Goal: Find specific page/section: Find specific page/section

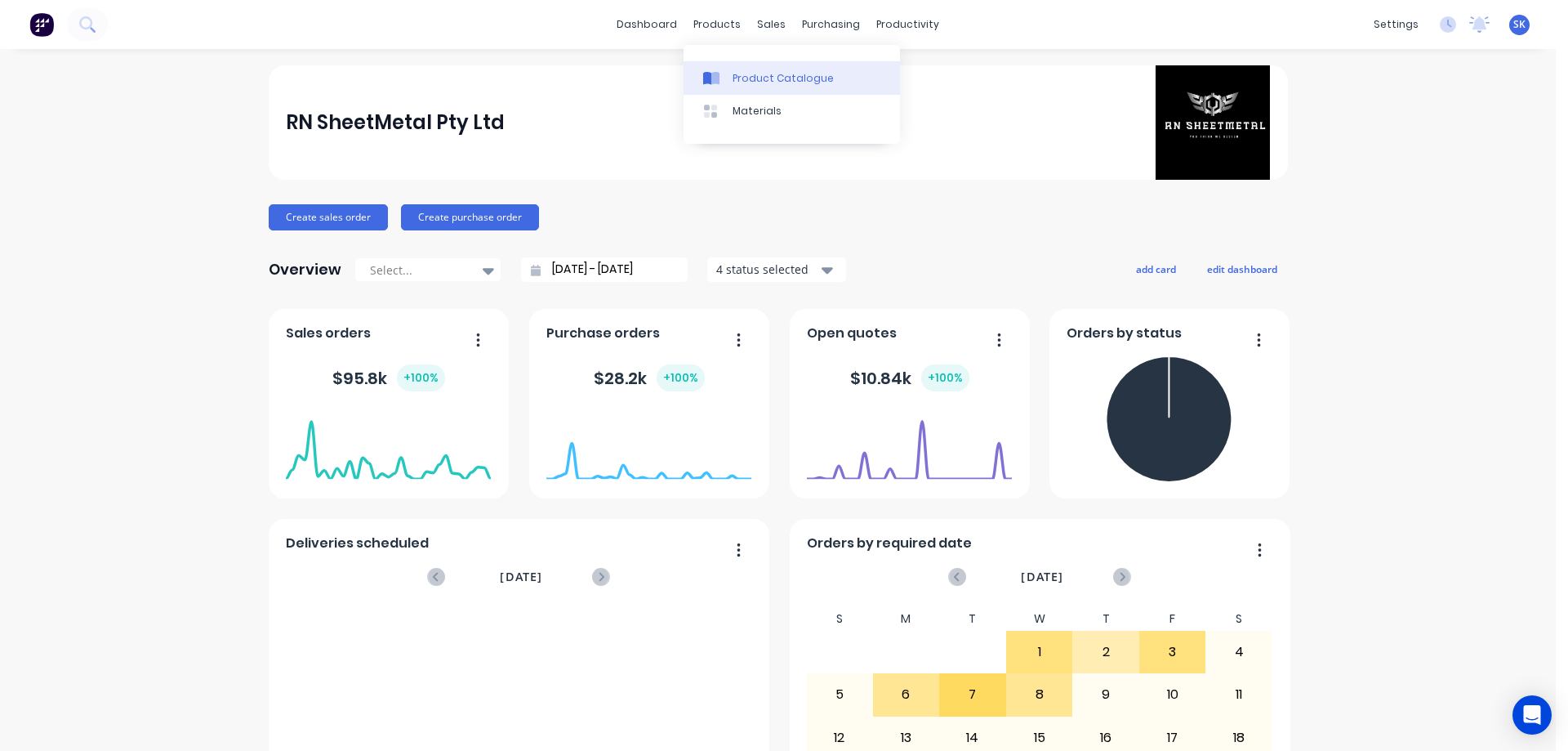
click at [751, 72] on div "Product Catalogue" at bounding box center [783, 79] width 101 height 15
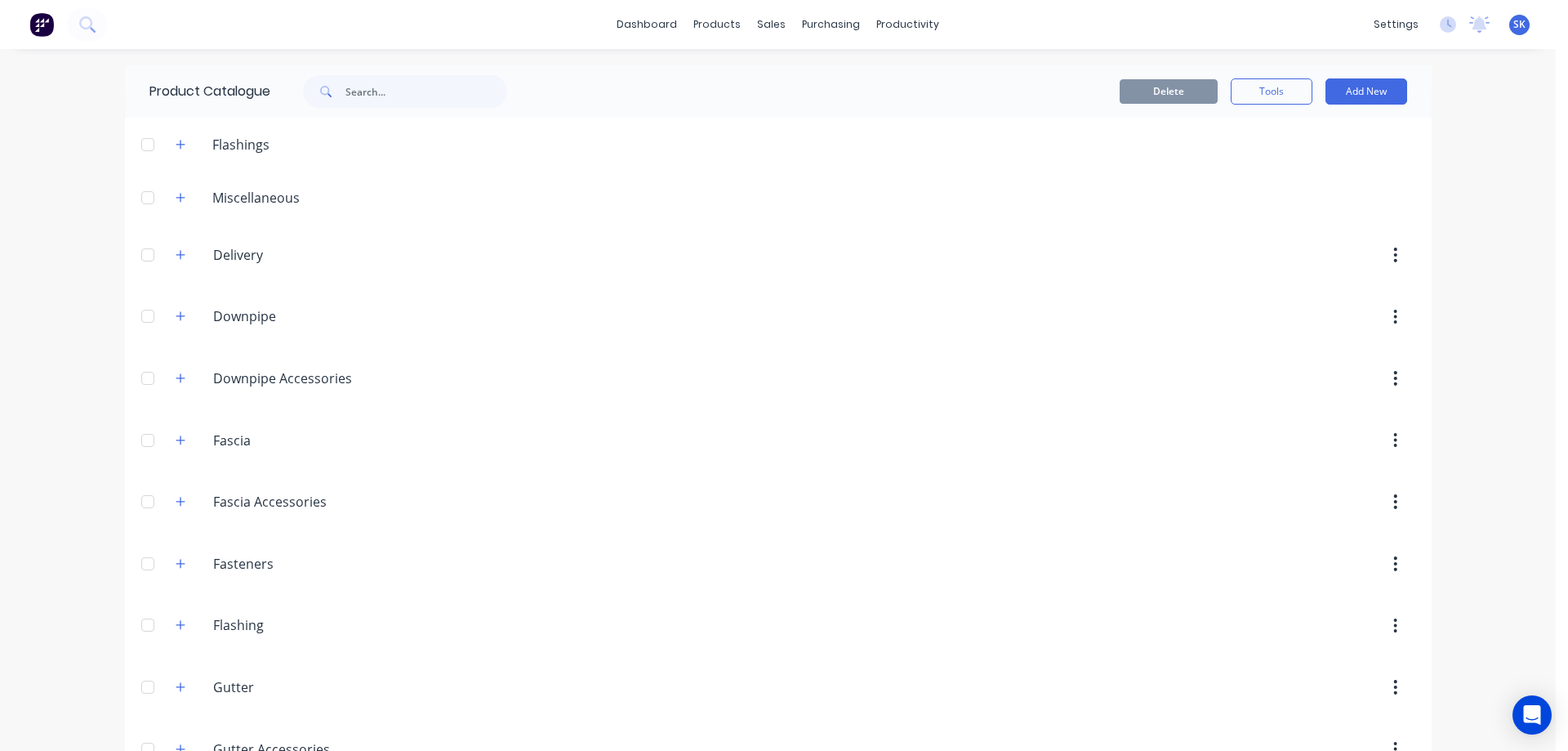
click at [176, 327] on div "Downpipe Downpipe" at bounding box center [291, 316] width 256 height 29
click at [176, 316] on icon "button" at bounding box center [180, 316] width 9 height 9
click at [179, 495] on button "button" at bounding box center [181, 494] width 20 height 20
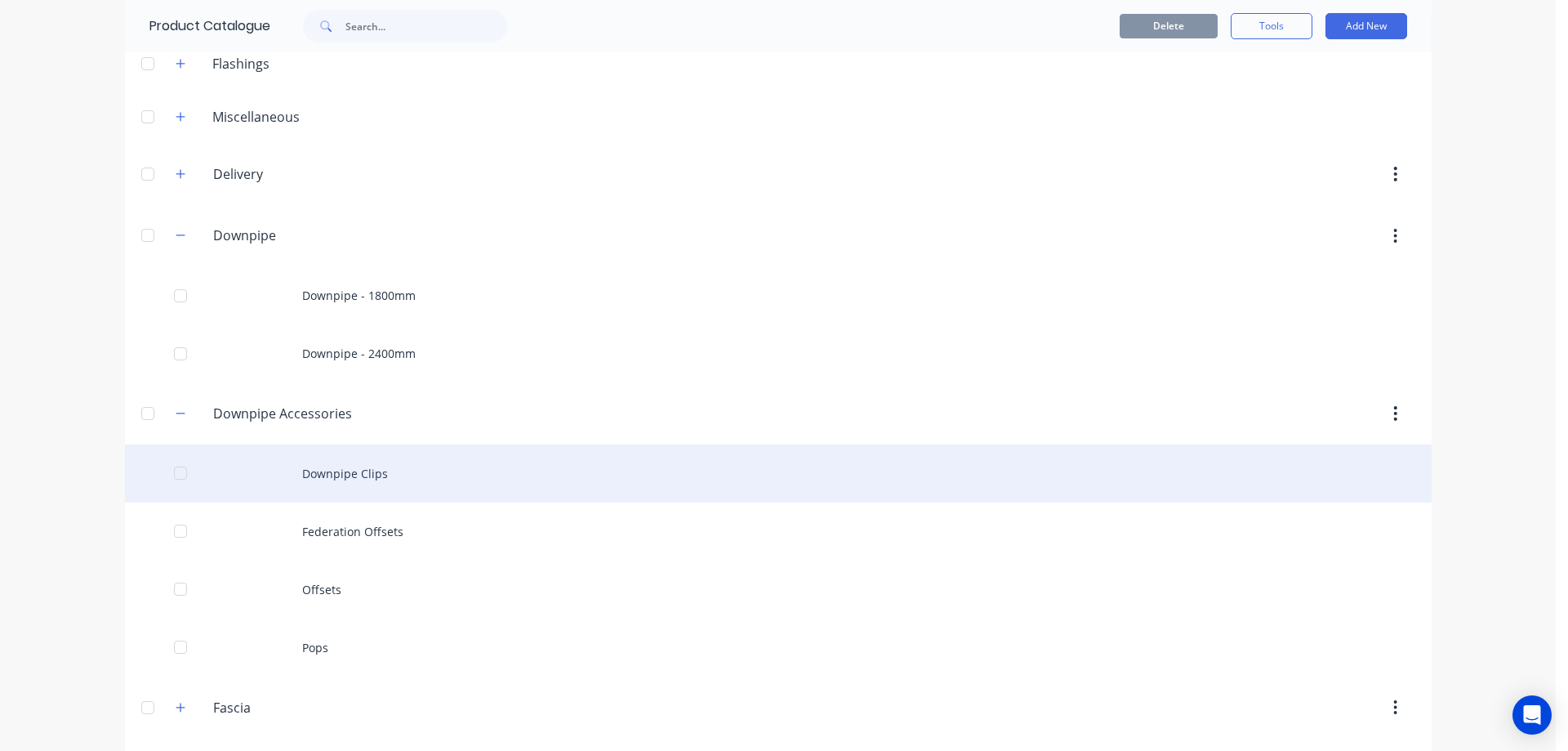
scroll to position [81, 0]
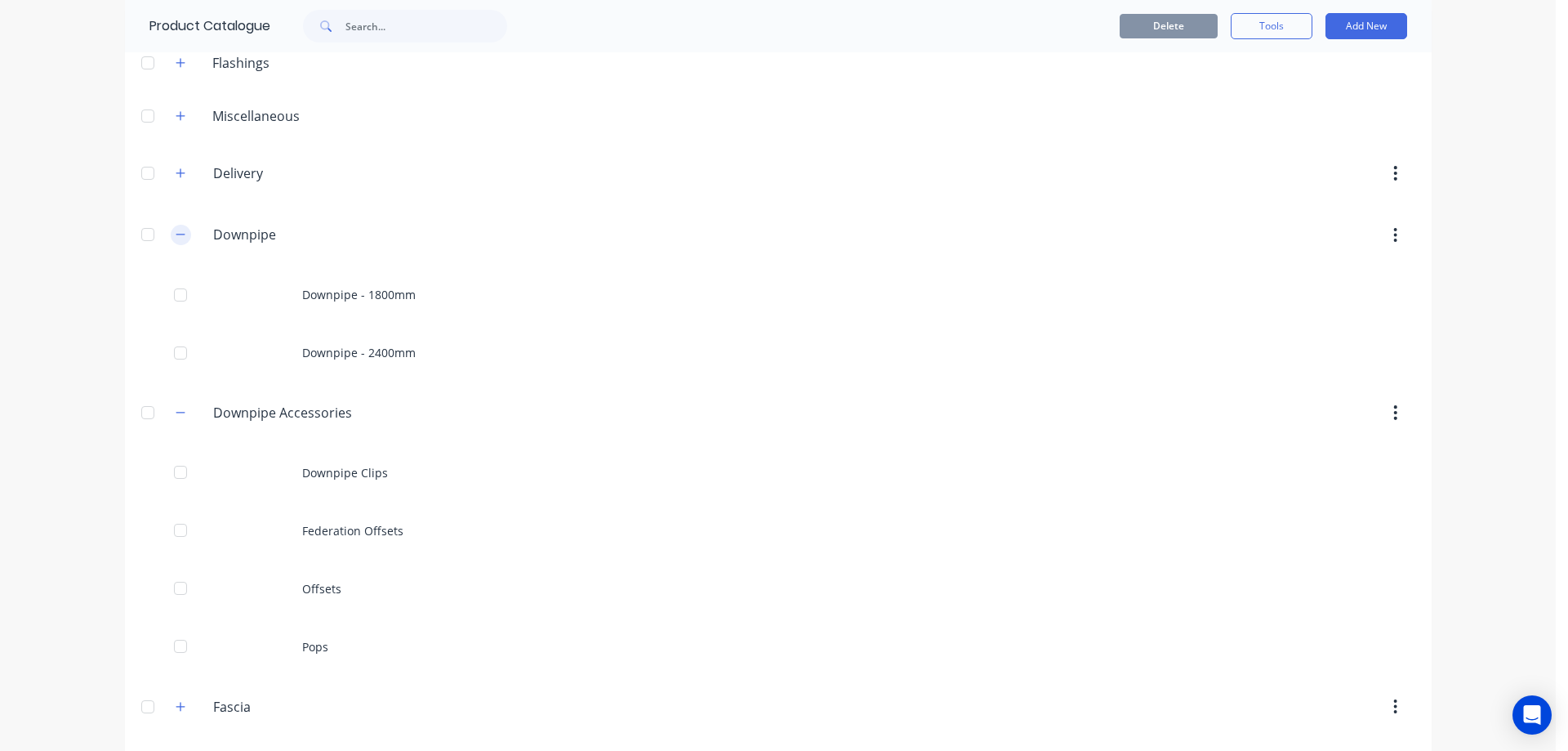
click at [171, 227] on button "button" at bounding box center [181, 235] width 20 height 20
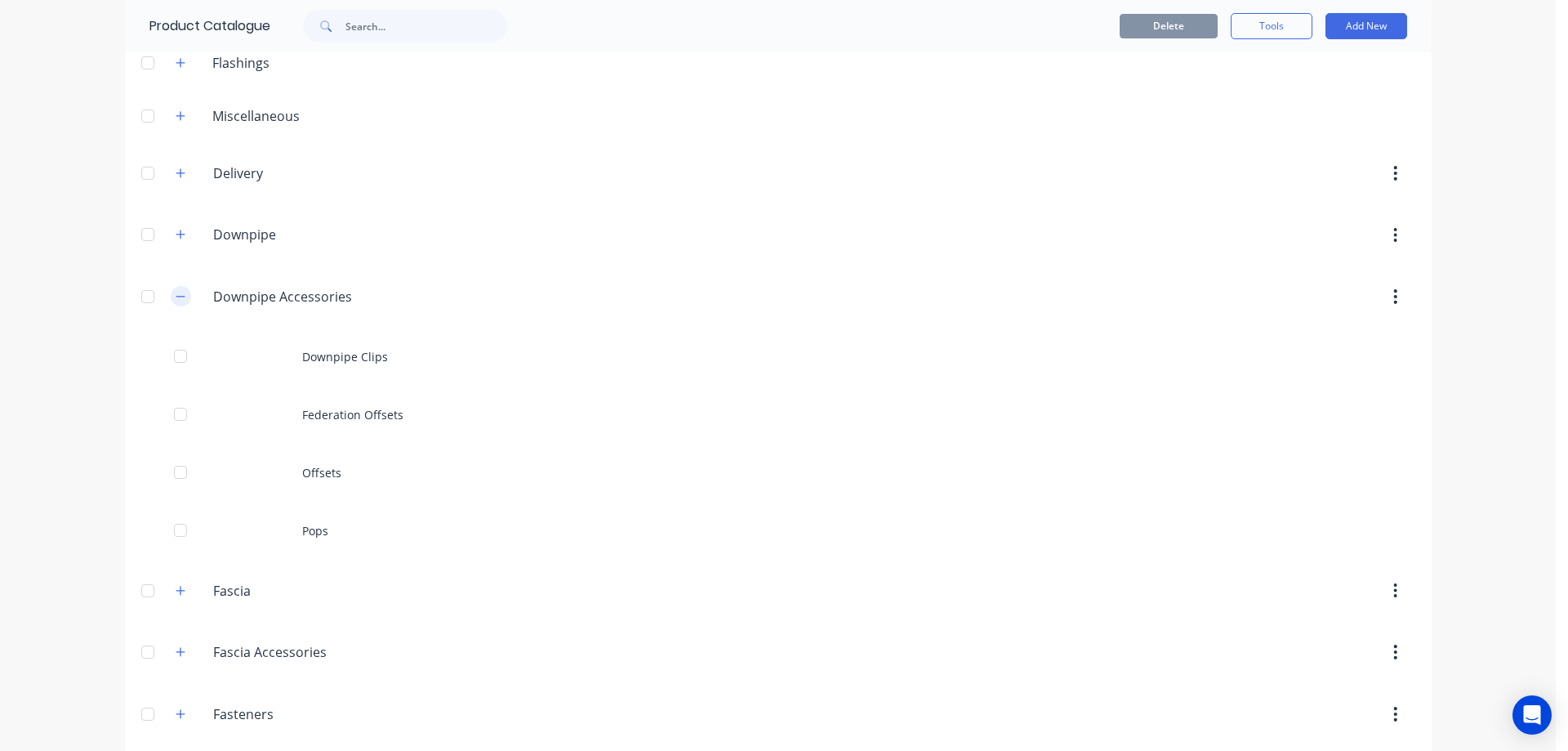
click at [178, 295] on icon "button" at bounding box center [180, 296] width 10 height 12
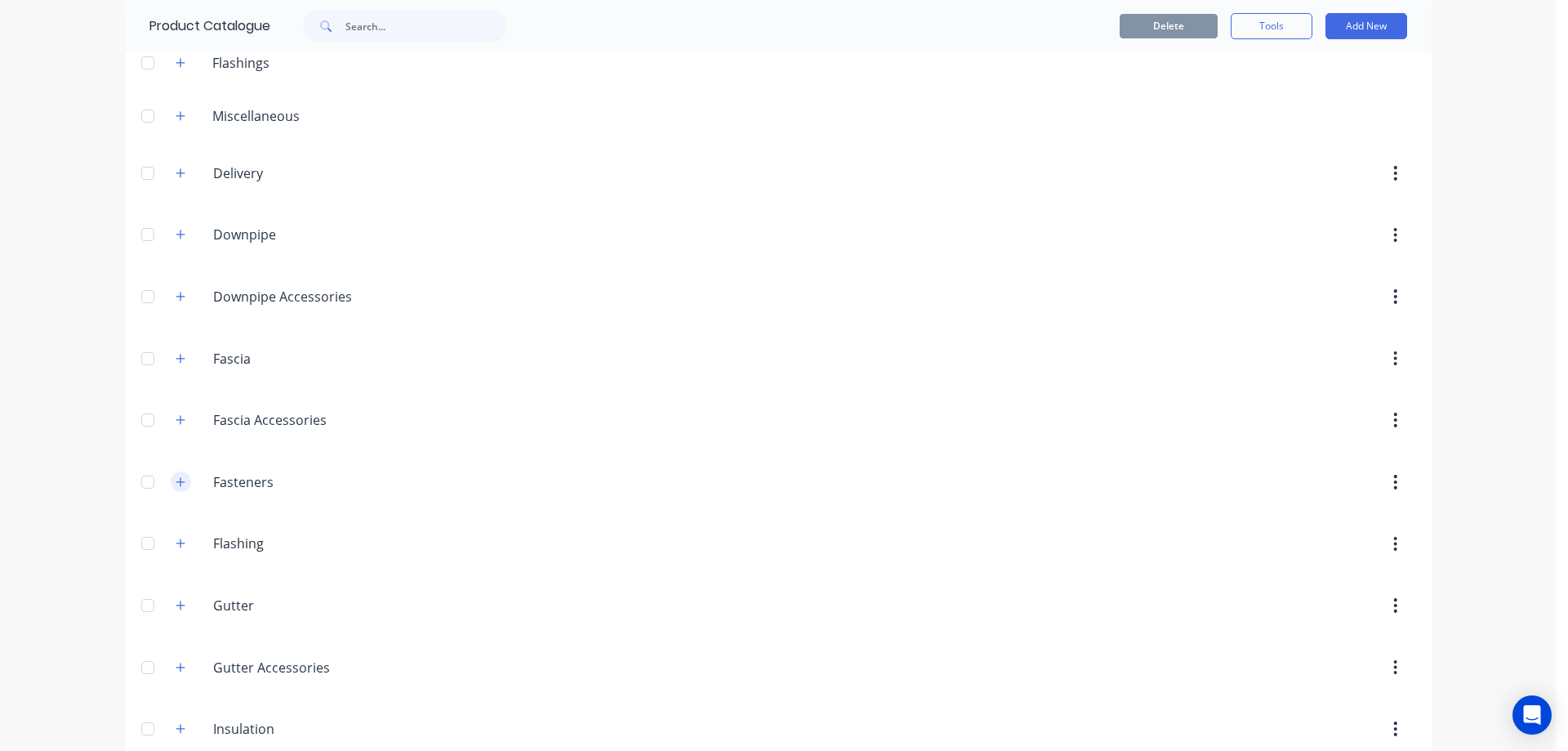
click at [176, 478] on icon "button" at bounding box center [180, 482] width 9 height 9
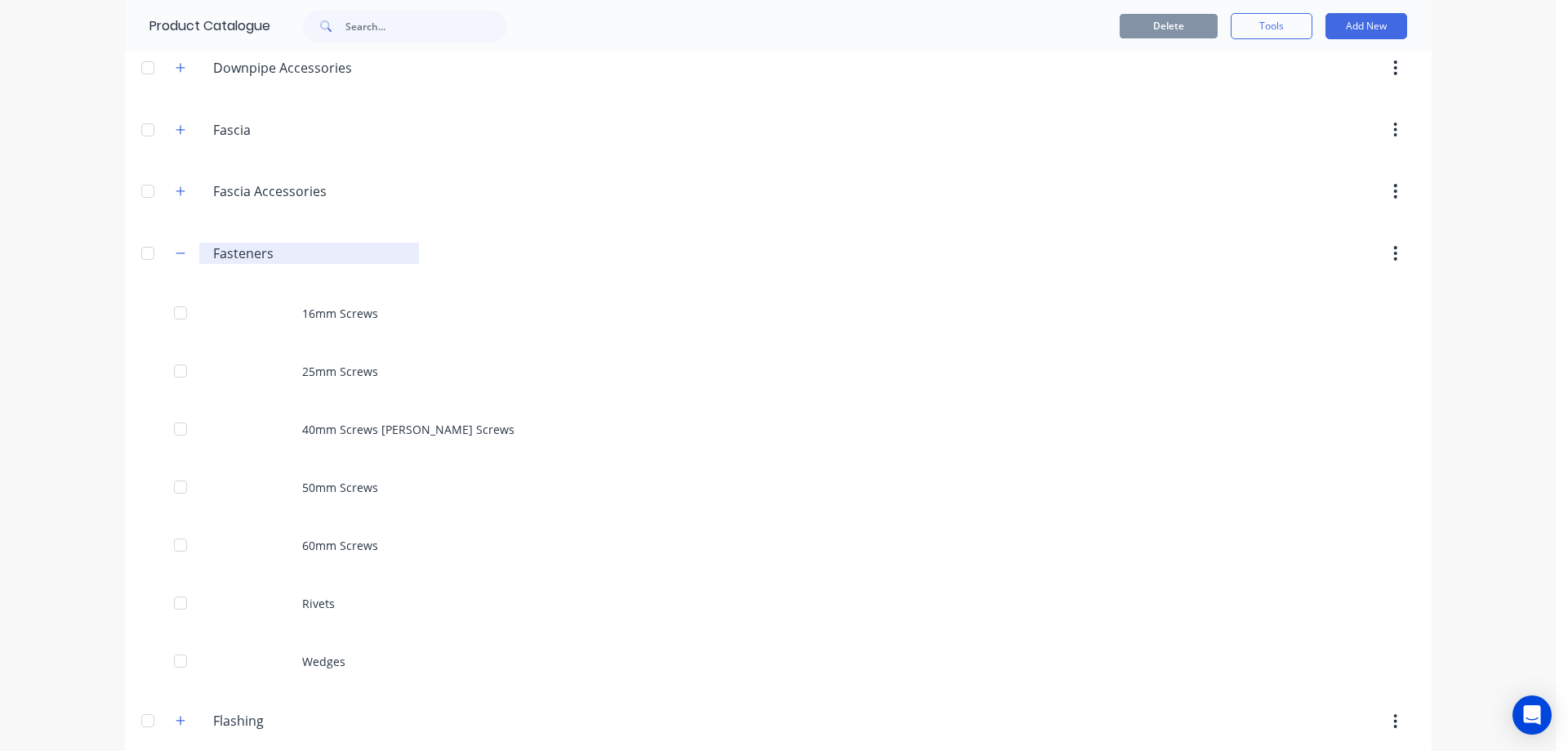
scroll to position [327, 0]
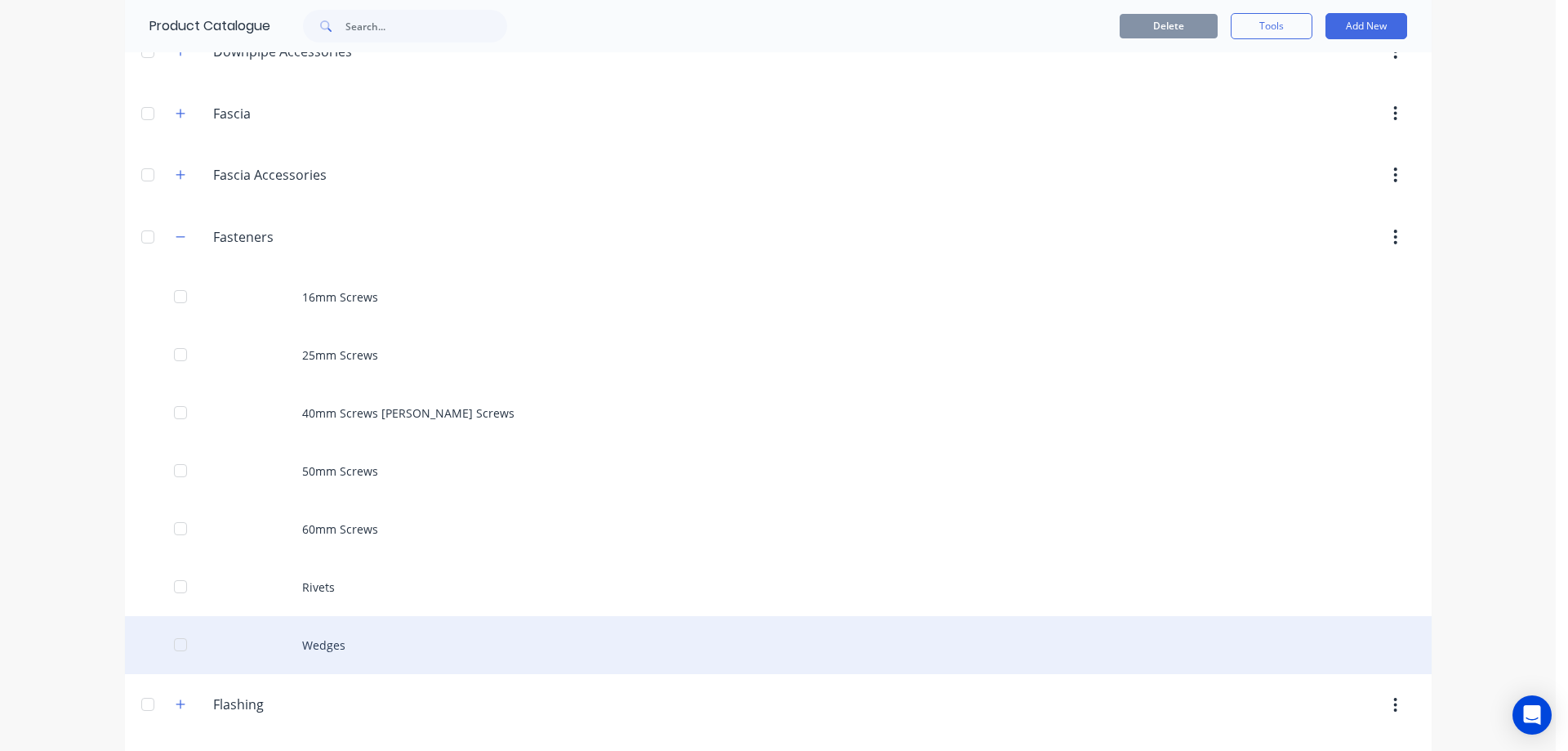
click at [296, 639] on div "Wedges" at bounding box center [778, 644] width 1307 height 58
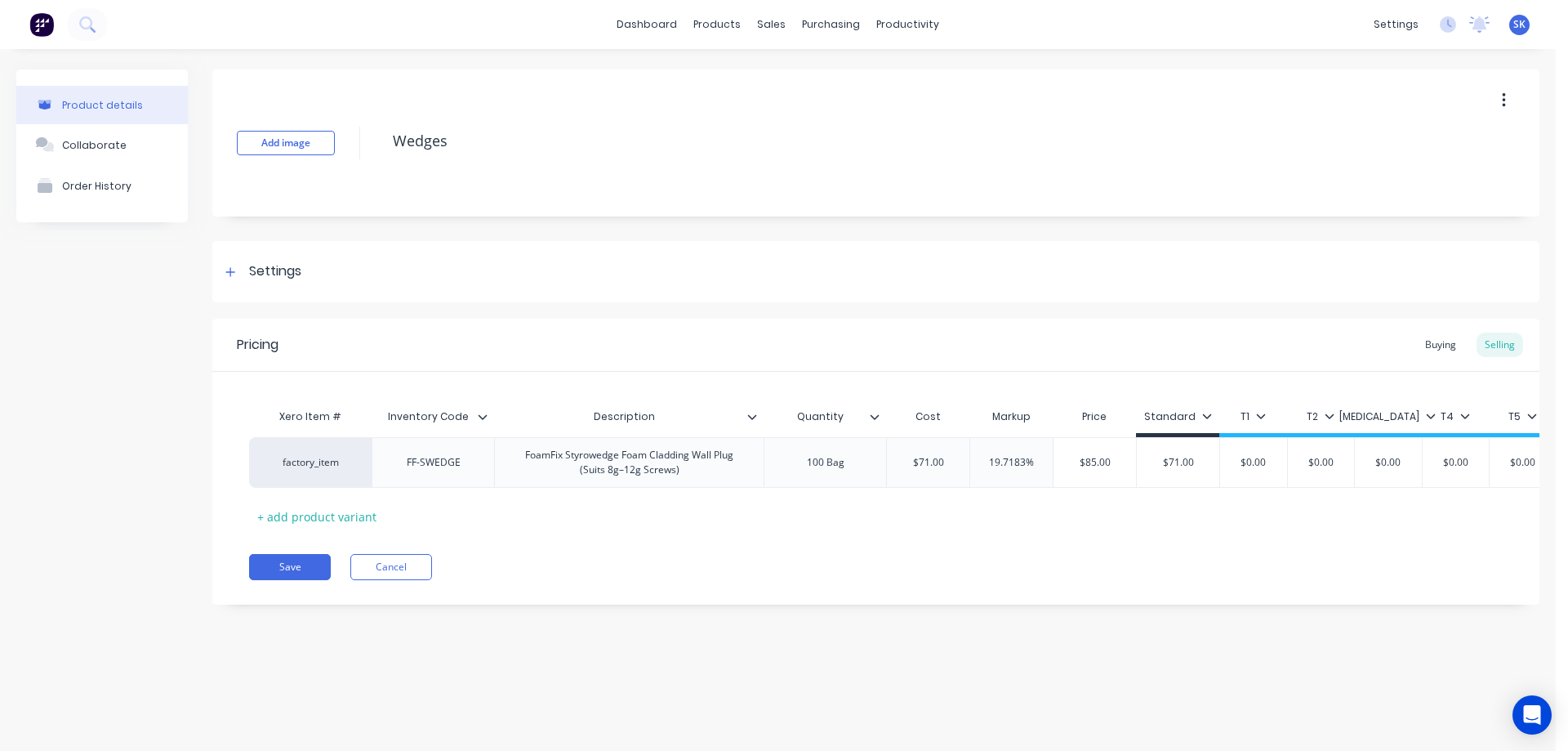
scroll to position [0, 24]
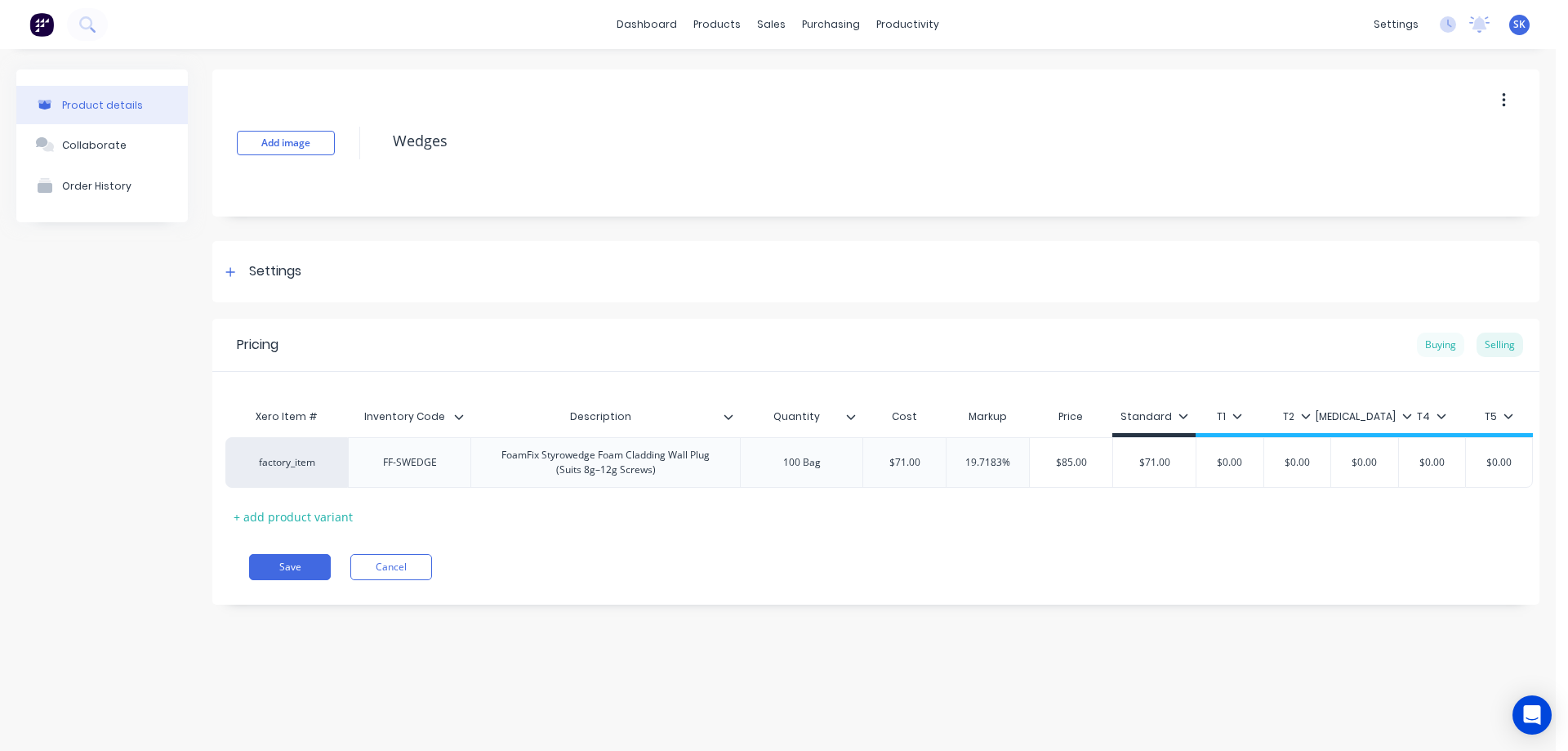
click at [1444, 349] on div "Buying" at bounding box center [1441, 345] width 48 height 25
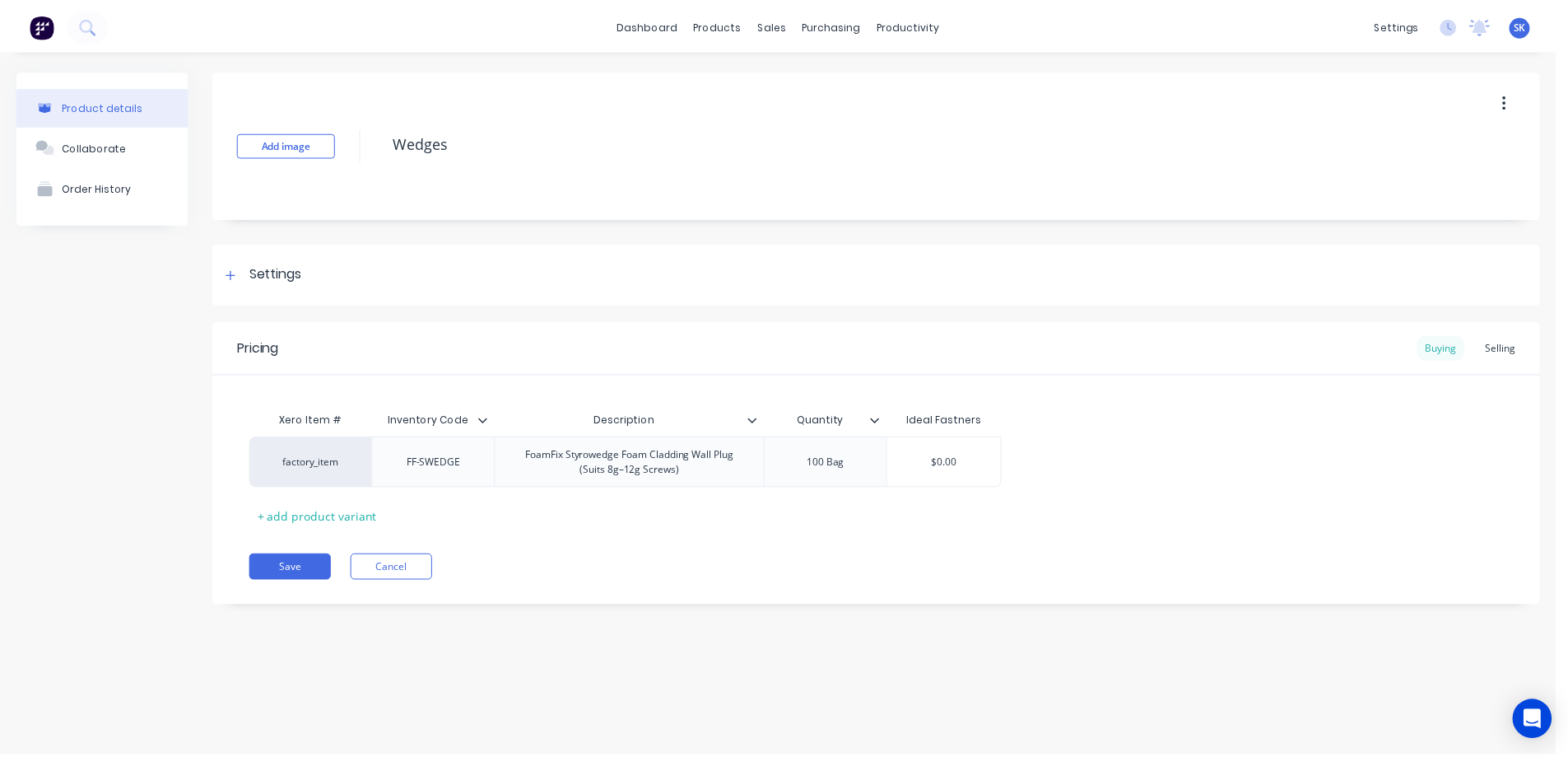
scroll to position [0, 0]
click at [1523, 345] on div "Selling" at bounding box center [1512, 348] width 47 height 25
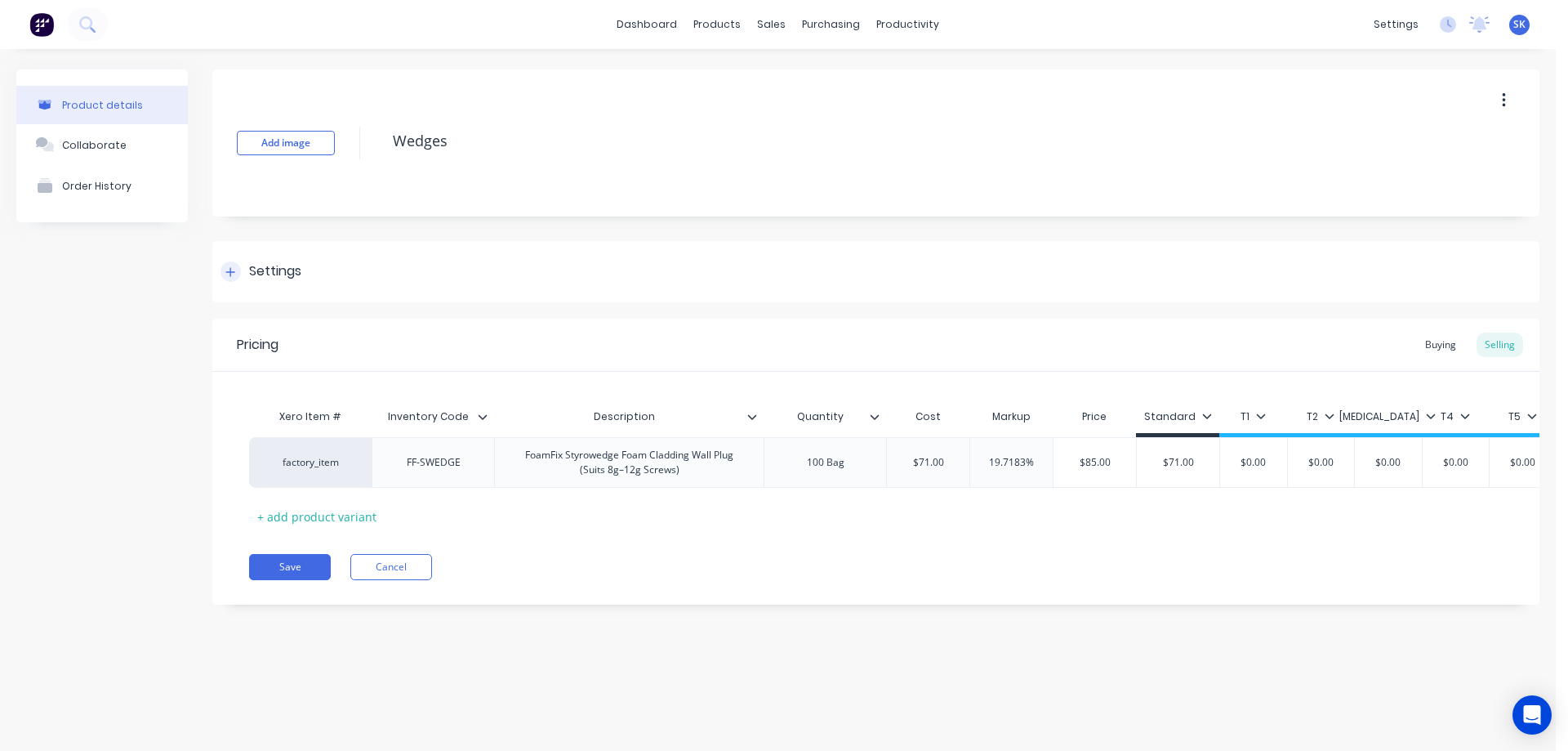
click at [232, 273] on icon at bounding box center [230, 272] width 10 height 12
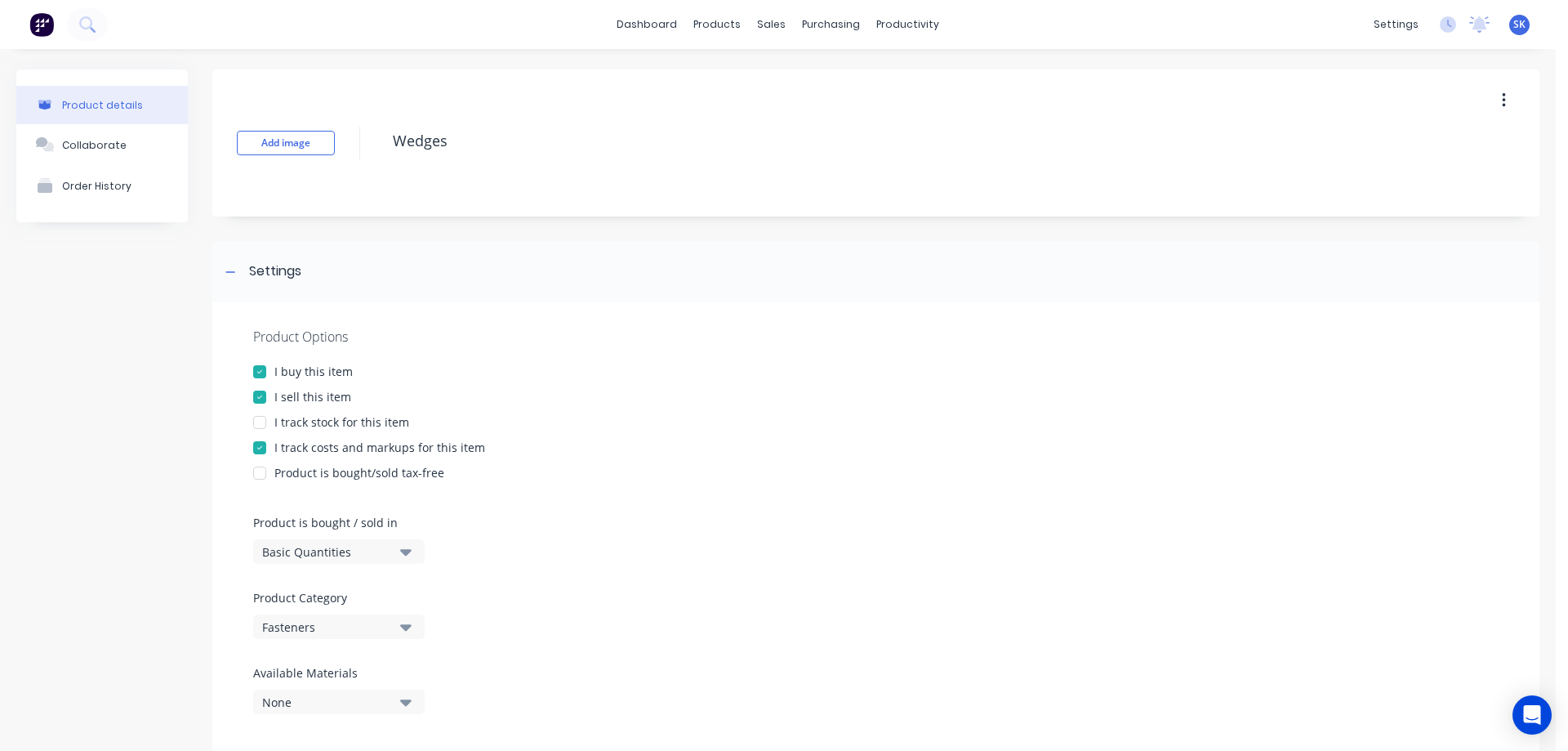
click at [259, 424] on div at bounding box center [260, 423] width 33 height 33
type textarea "x"
click at [239, 269] on div at bounding box center [230, 272] width 20 height 20
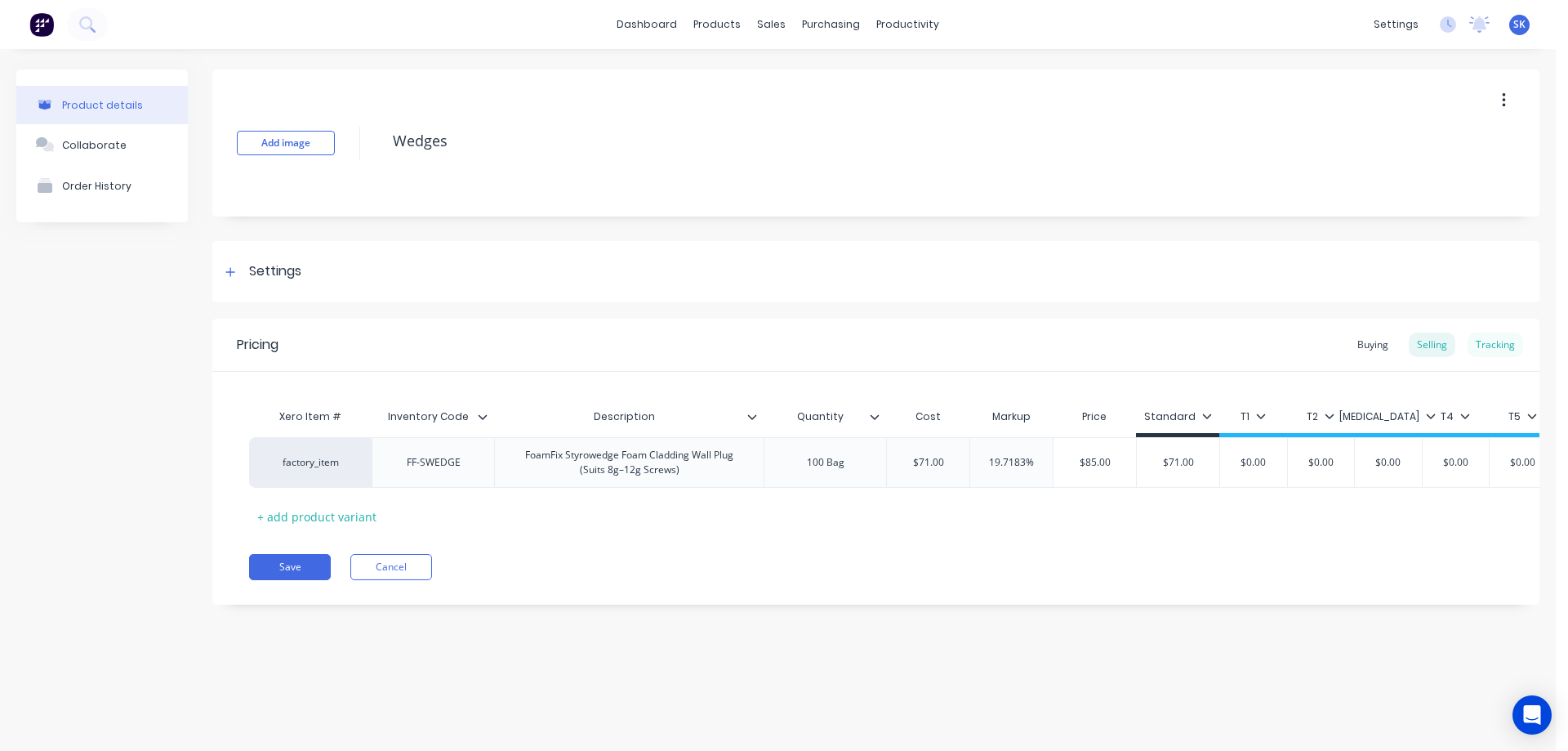
click at [1505, 342] on div "Tracking" at bounding box center [1495, 345] width 56 height 25
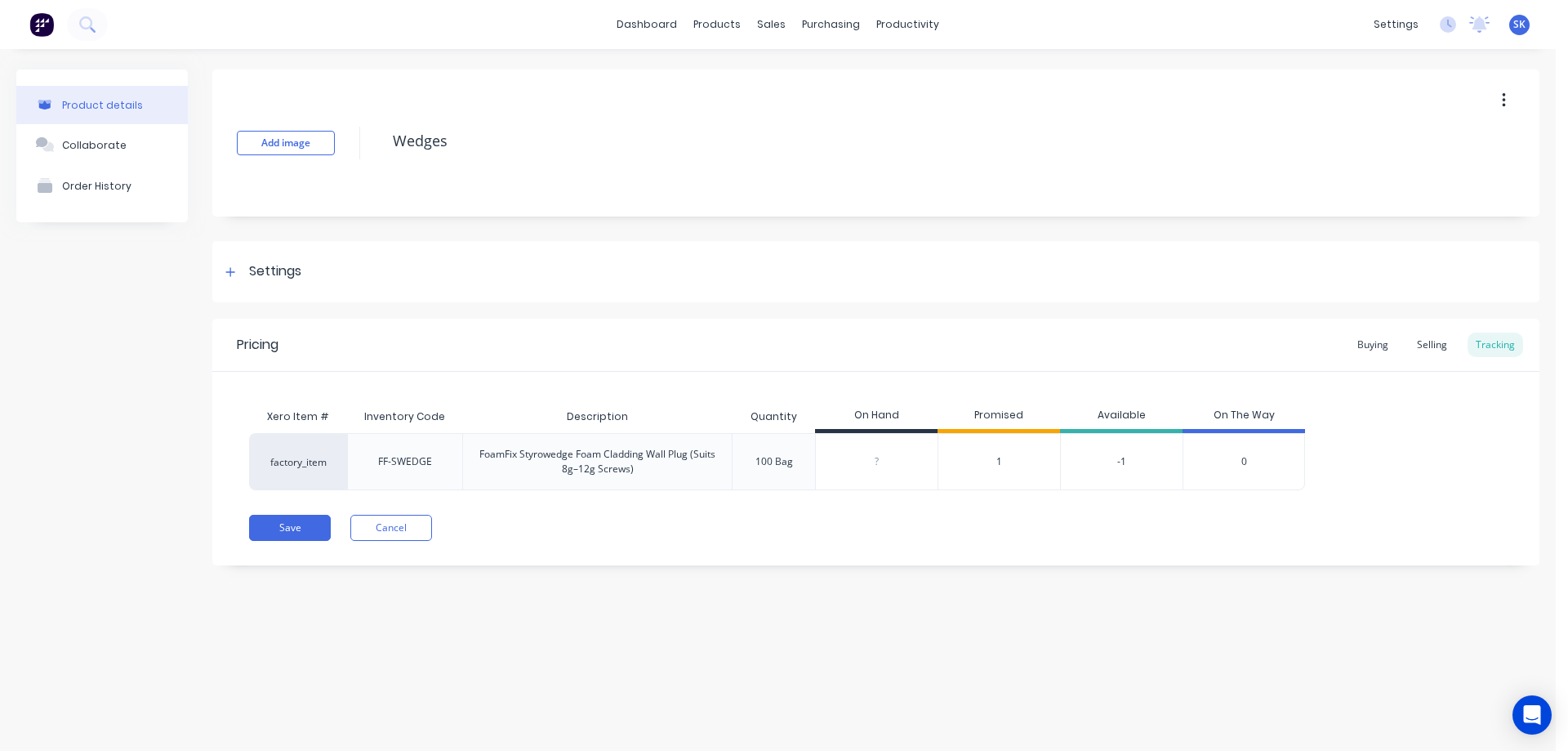
click at [998, 456] on span "1" at bounding box center [999, 462] width 5 height 15
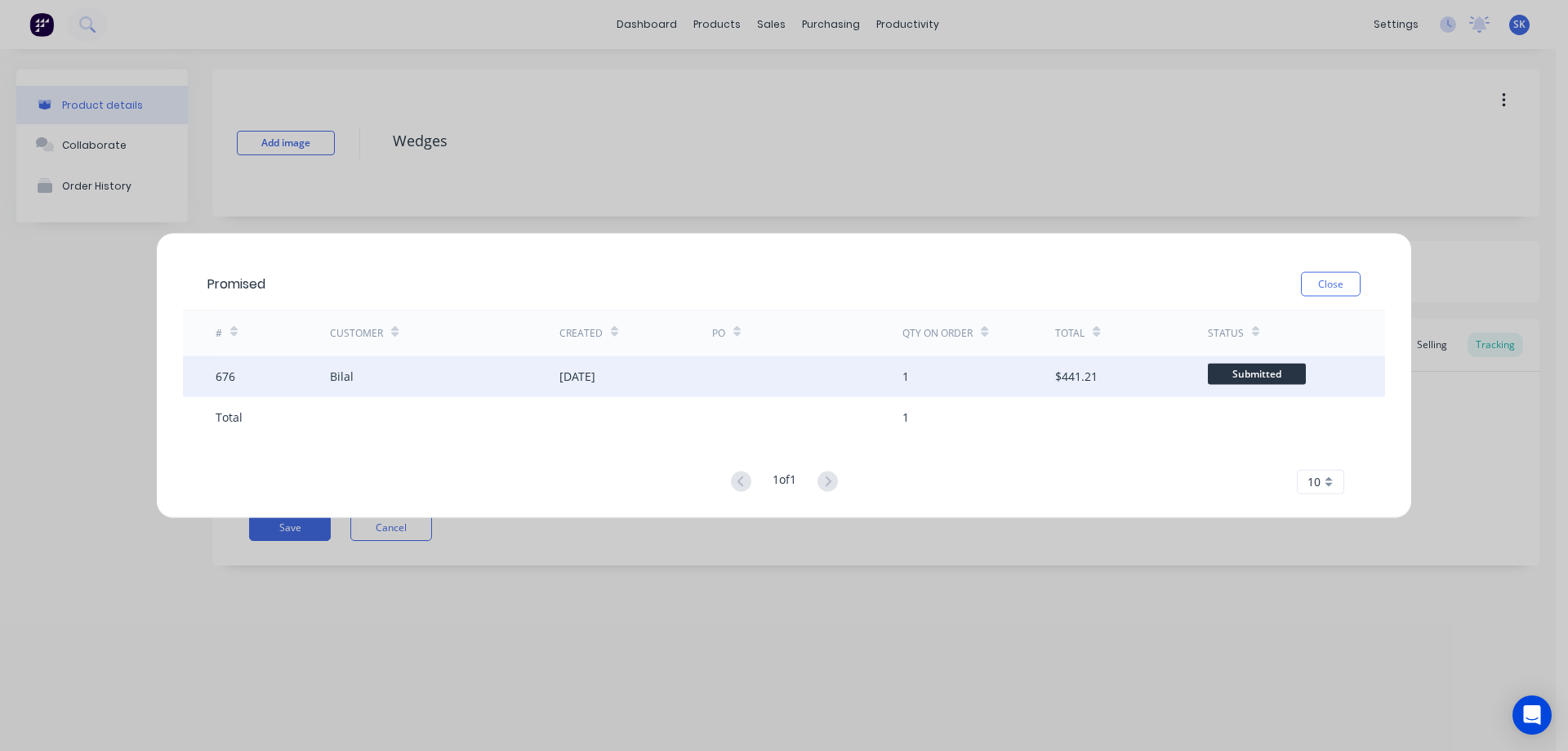
click at [720, 379] on div at bounding box center [807, 376] width 191 height 41
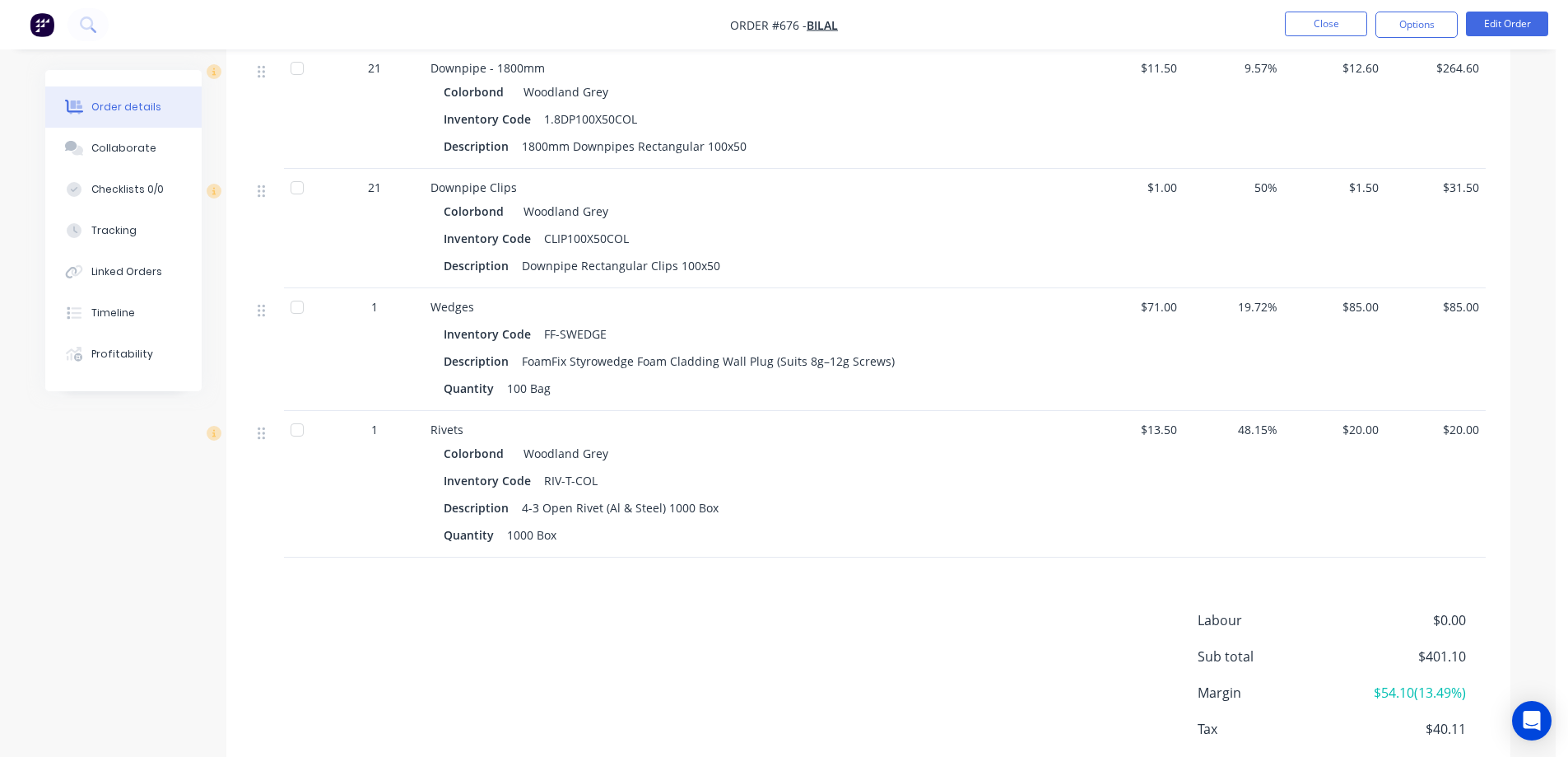
scroll to position [494, 0]
